Goal: Task Accomplishment & Management: Manage account settings

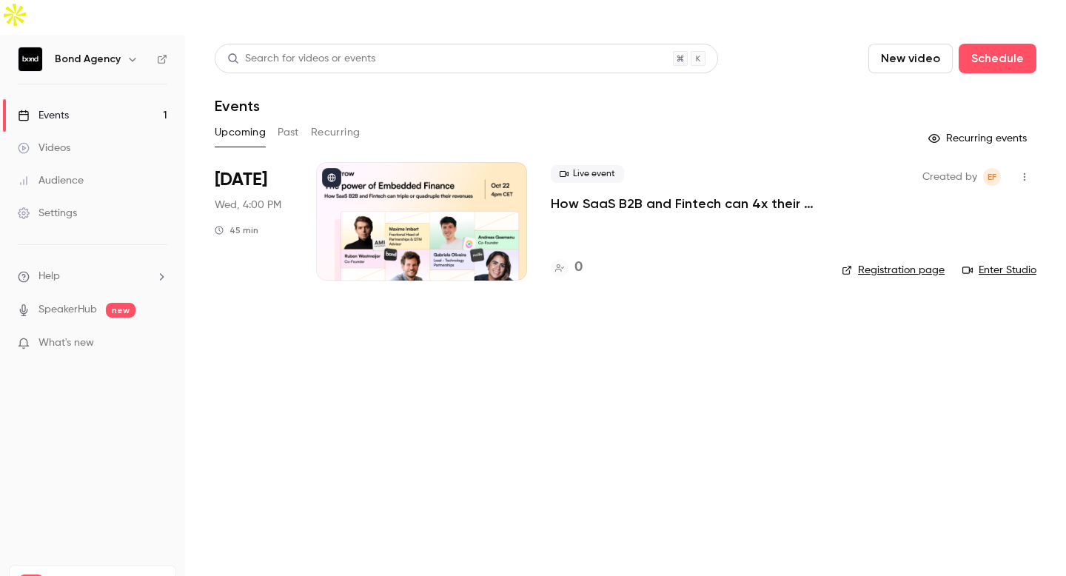
click at [1023, 172] on icon "button" at bounding box center [1024, 177] width 12 height 10
click at [839, 351] on div at bounding box center [533, 288] width 1066 height 576
click at [483, 187] on div at bounding box center [421, 221] width 211 height 118
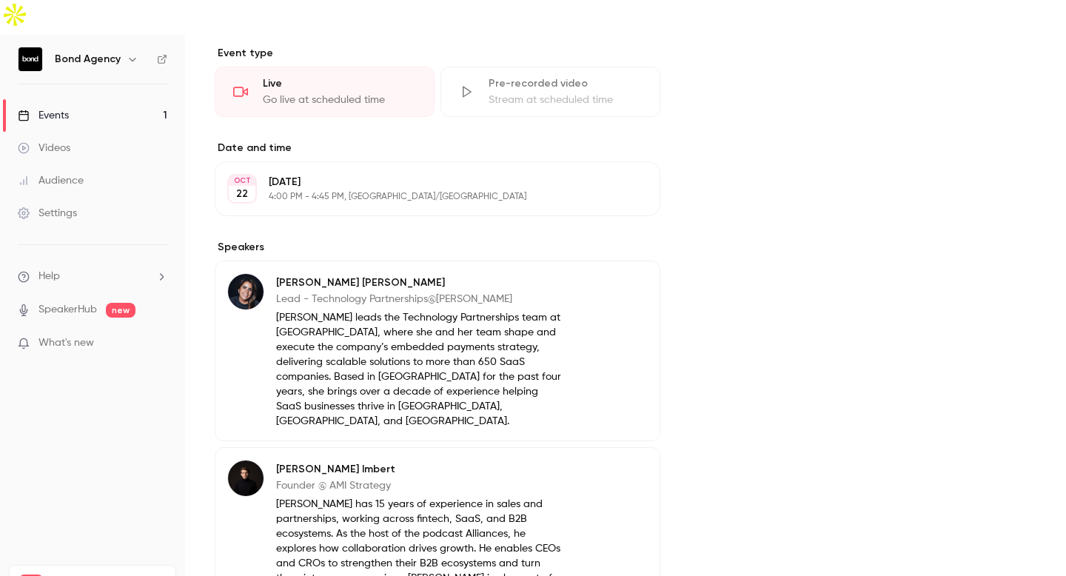
scroll to position [481, 0]
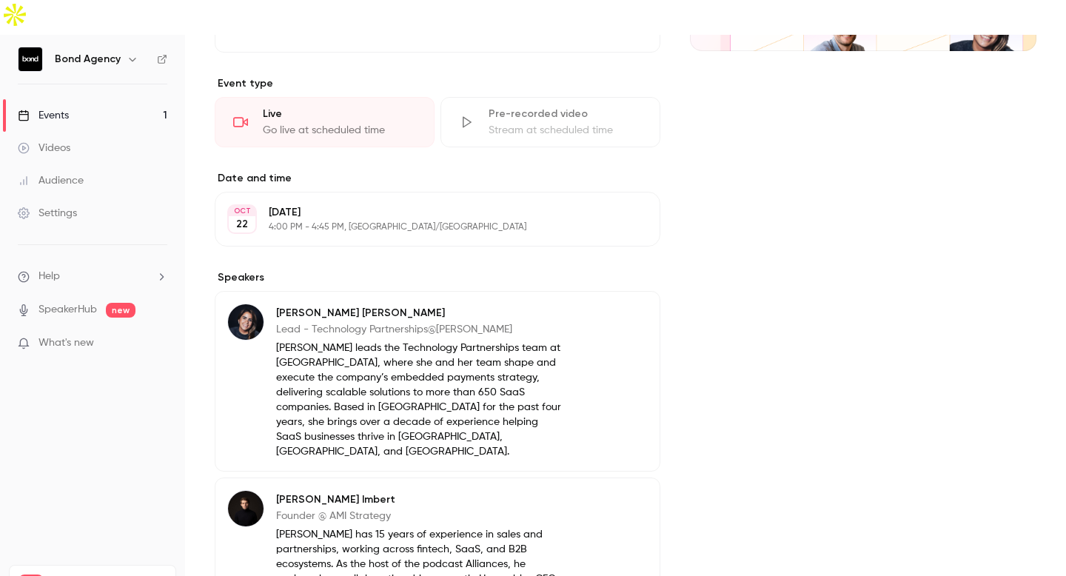
click at [619, 207] on button "Edit" at bounding box center [621, 219] width 54 height 24
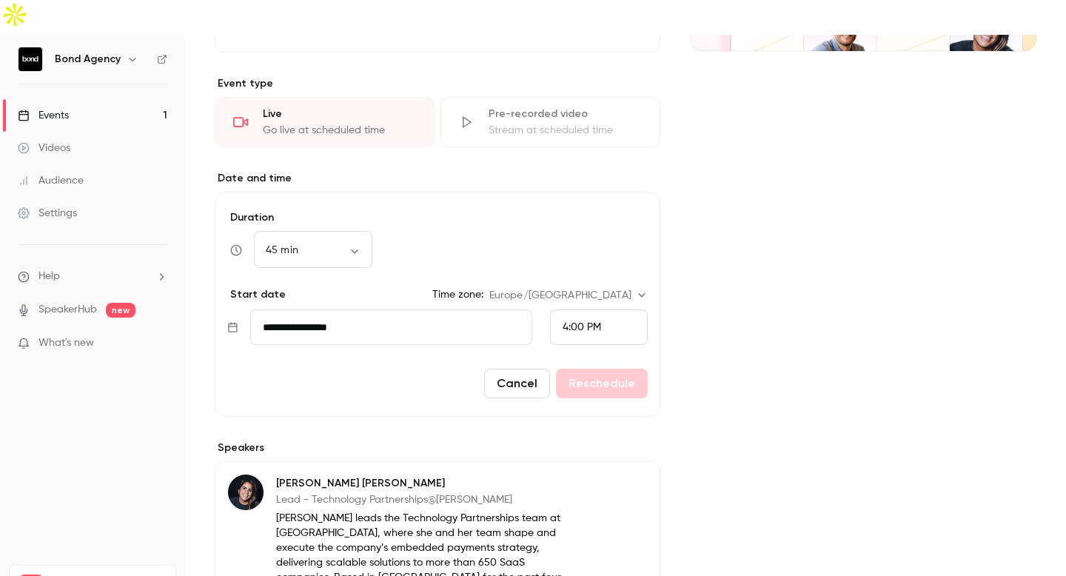
click at [591, 322] on span "4:00 PM" at bounding box center [581, 327] width 38 height 10
click at [605, 93] on li "3:00 PM" at bounding box center [599, 102] width 96 height 39
click at [604, 369] on button "Reschedule" at bounding box center [602, 384] width 92 height 30
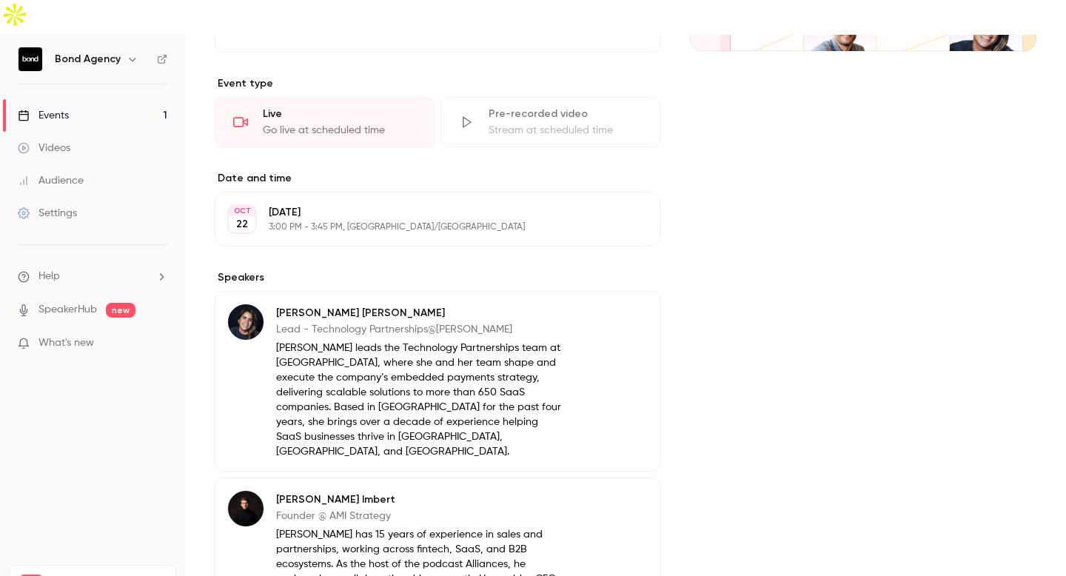
scroll to position [0, 0]
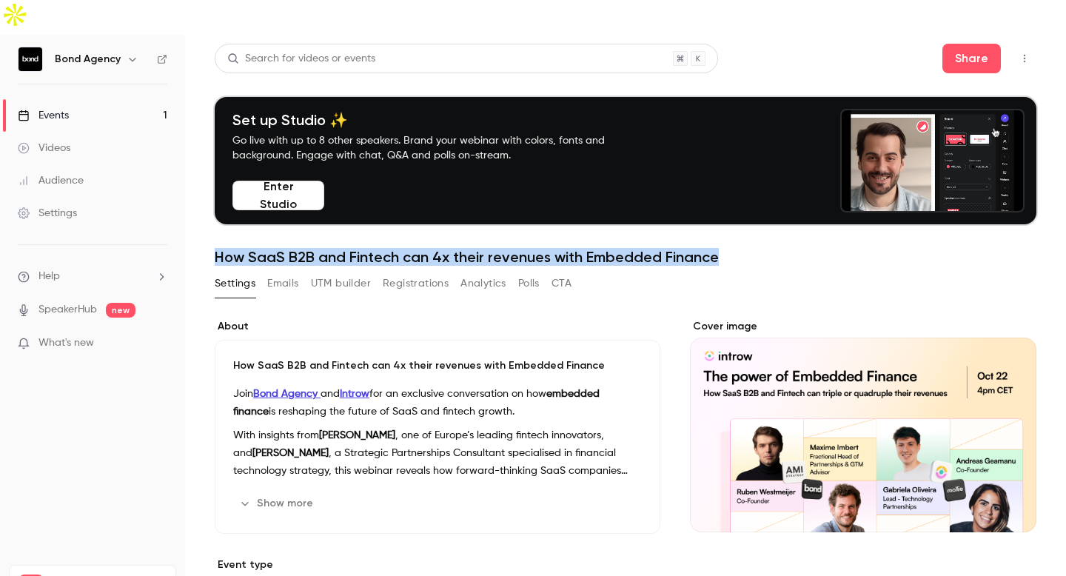
drag, startPoint x: 730, startPoint y: 224, endPoint x: 219, endPoint y: 217, distance: 510.7
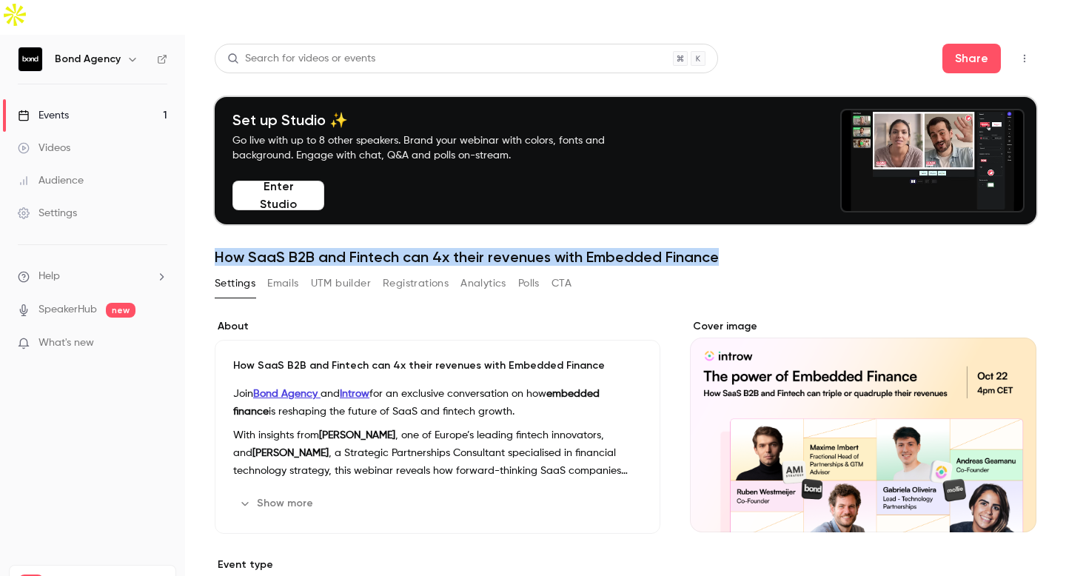
click at [219, 248] on h1 "How SaaS B2B and Fintech can 4x their revenues with Embedded Finance" at bounding box center [625, 257] width 821 height 18
copy h1 "How SaaS B2B and Fintech can 4x their revenues with Embedded Finance"
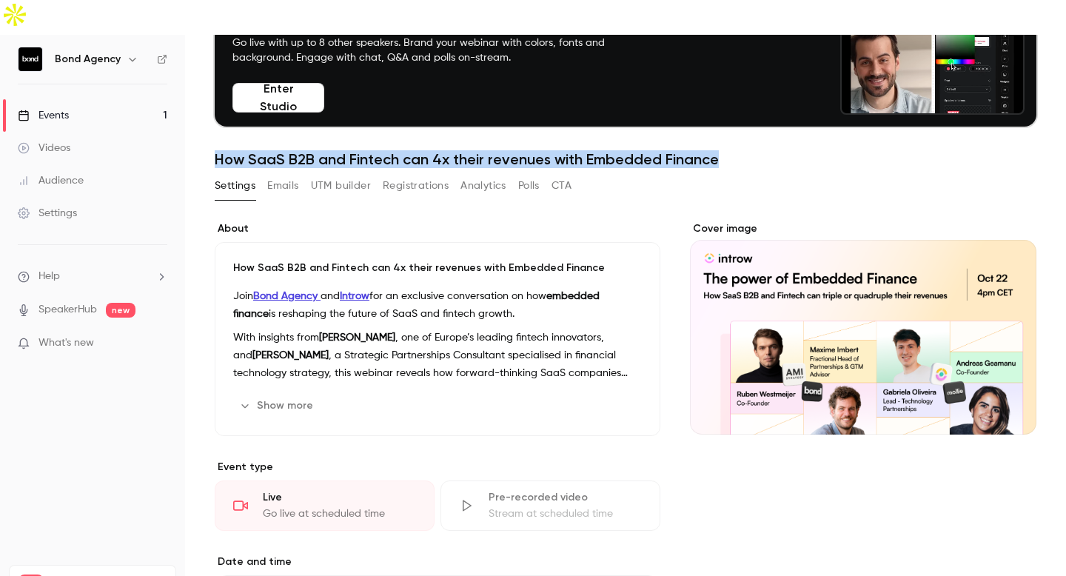
scroll to position [107, 0]
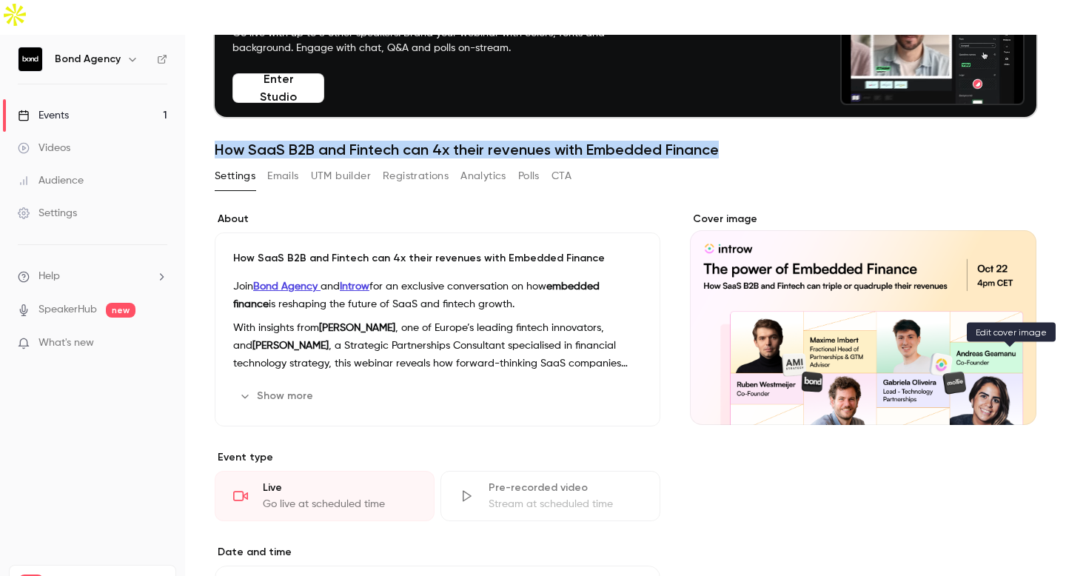
click at [1007, 394] on icon "Cover image" at bounding box center [1009, 399] width 10 height 10
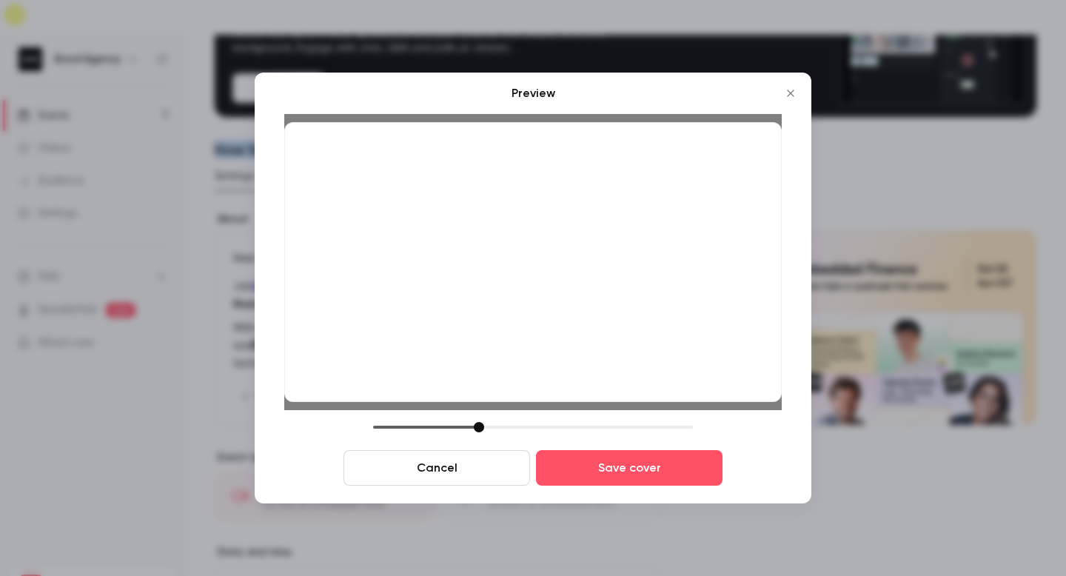
drag, startPoint x: 686, startPoint y: 325, endPoint x: 677, endPoint y: 254, distance: 71.6
click at [677, 254] on div at bounding box center [532, 262] width 497 height 280
drag, startPoint x: 677, startPoint y: 254, endPoint x: 682, endPoint y: 138, distance: 116.3
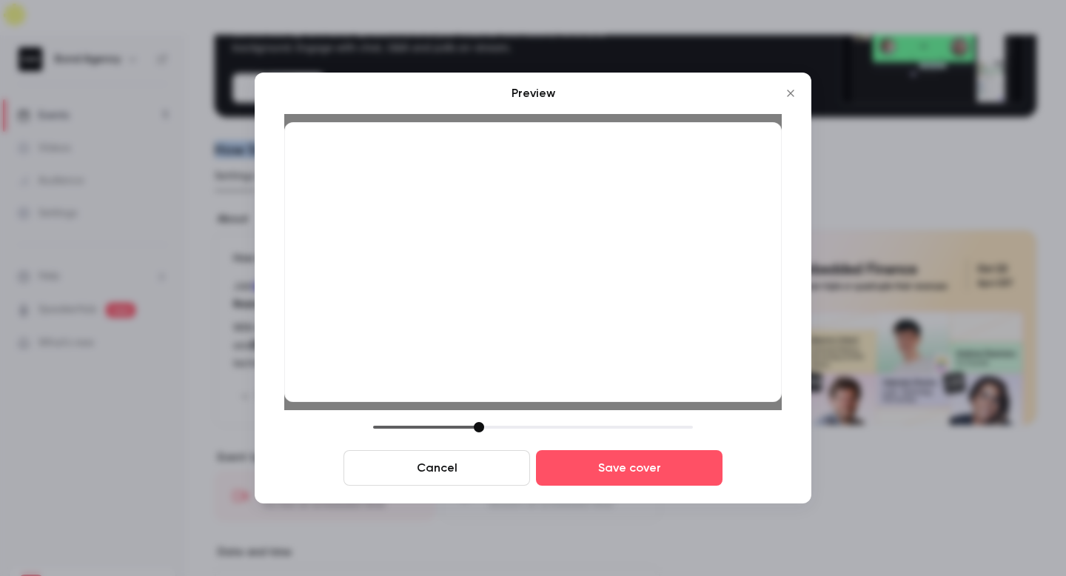
click at [682, 138] on div at bounding box center [532, 262] width 497 height 280
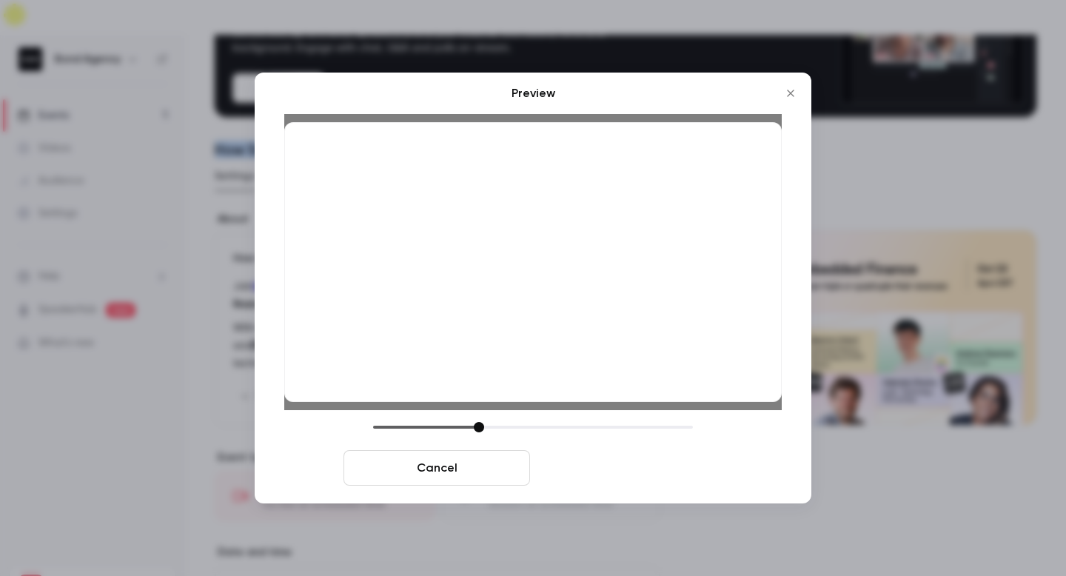
click at [684, 465] on button "Save cover" at bounding box center [629, 468] width 186 height 36
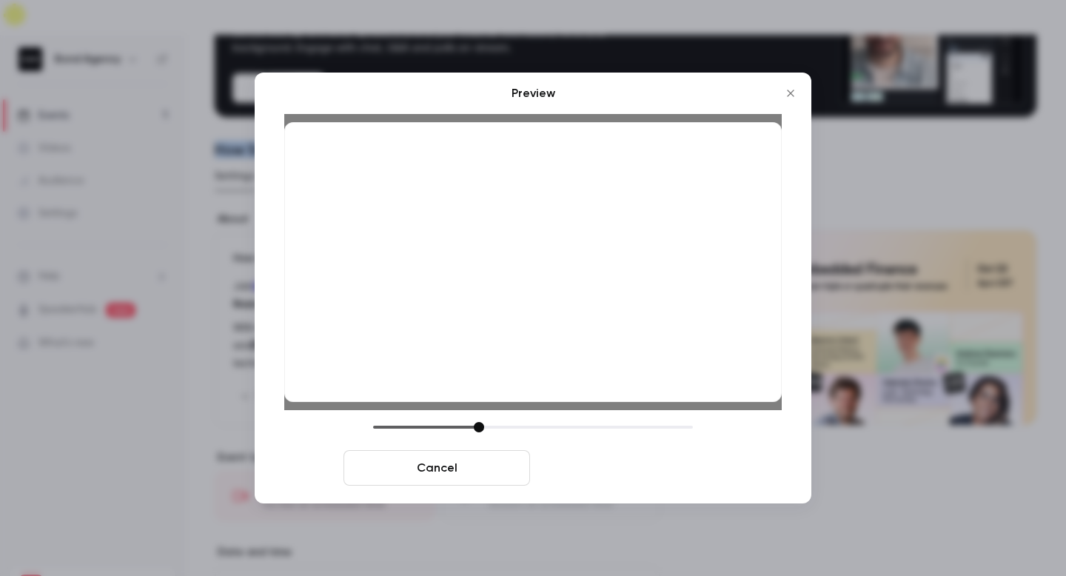
click at [665, 464] on button "Save cover" at bounding box center [629, 468] width 186 height 36
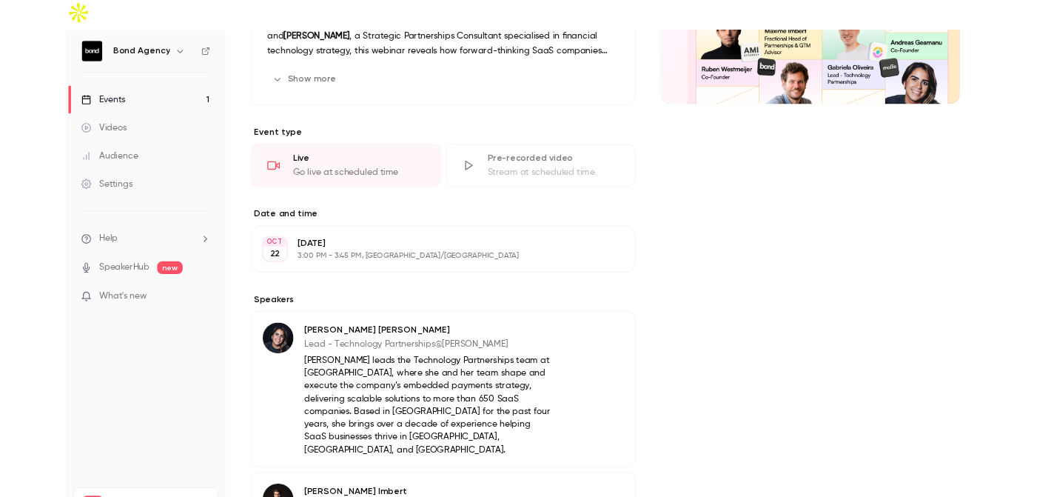
scroll to position [0, 0]
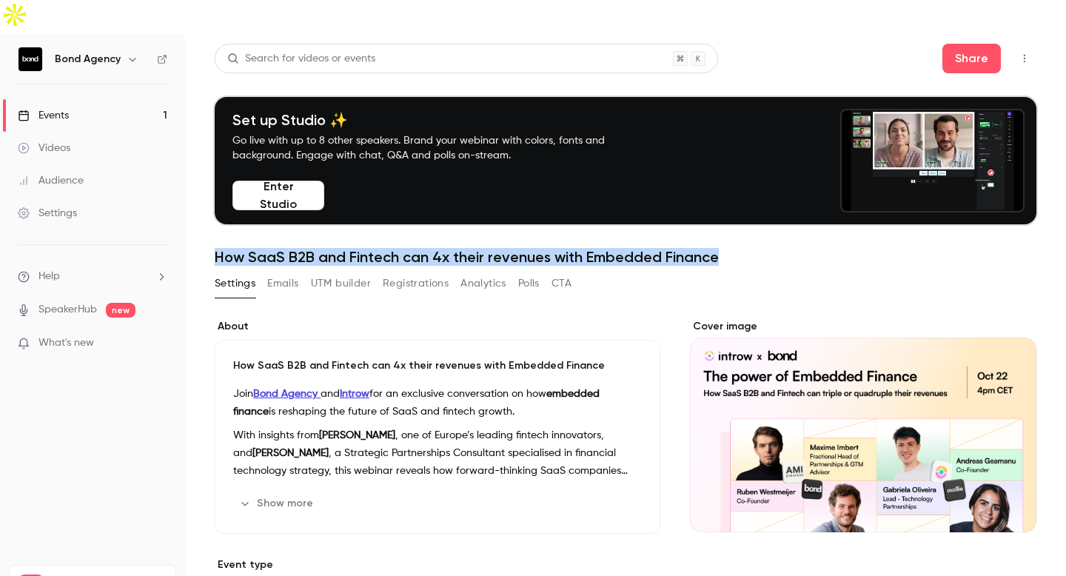
click at [335, 272] on button "UTM builder" at bounding box center [341, 284] width 60 height 24
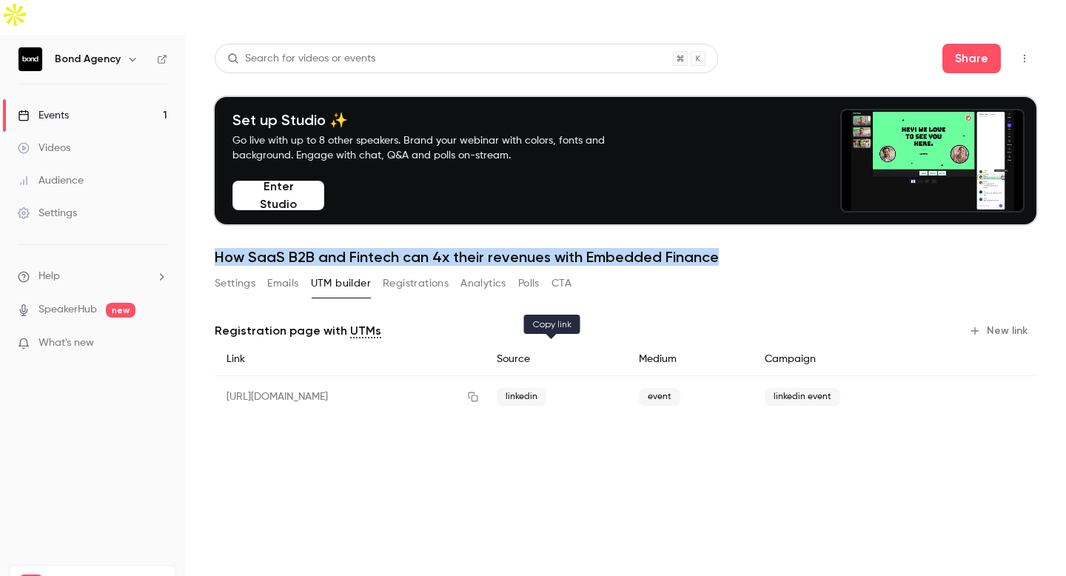
click at [479, 391] on icon "button" at bounding box center [473, 396] width 12 height 10
